Goal: Task Accomplishment & Management: Use online tool/utility

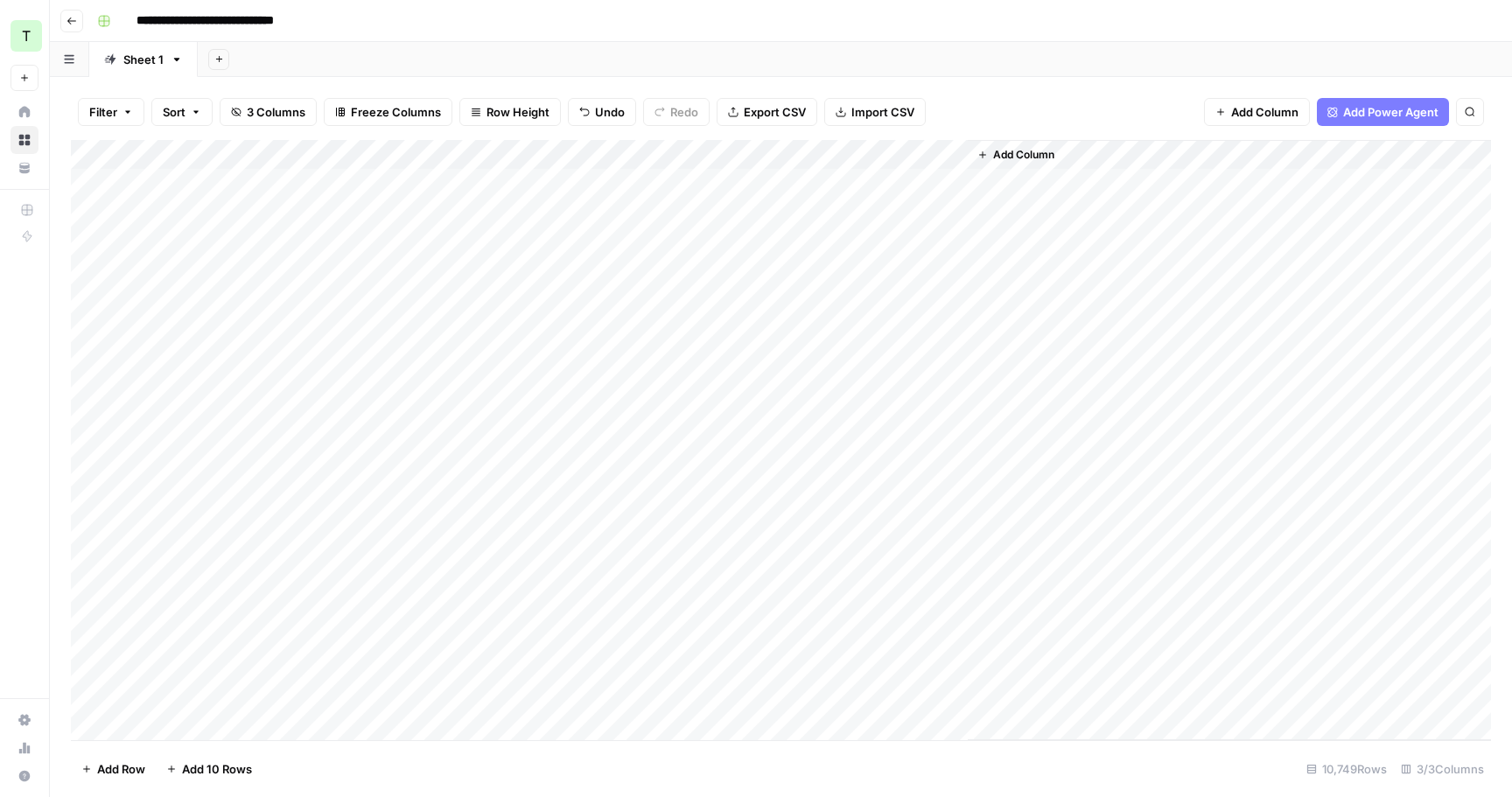
click at [701, 340] on div "Add Column" at bounding box center [780, 440] width 1420 height 600
